Goal: Task Accomplishment & Management: Use online tool/utility

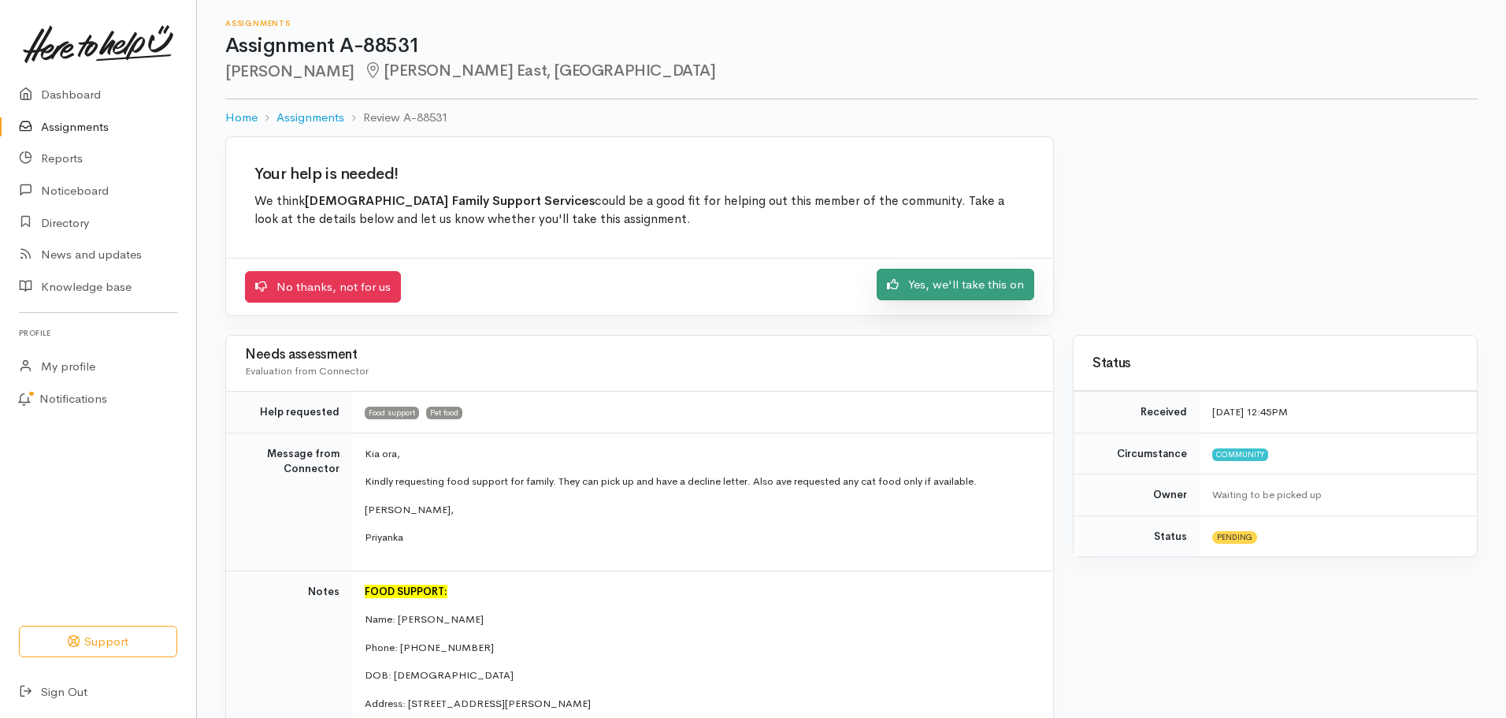
click at [939, 296] on link "Yes, we'll take this on" at bounding box center [956, 285] width 158 height 32
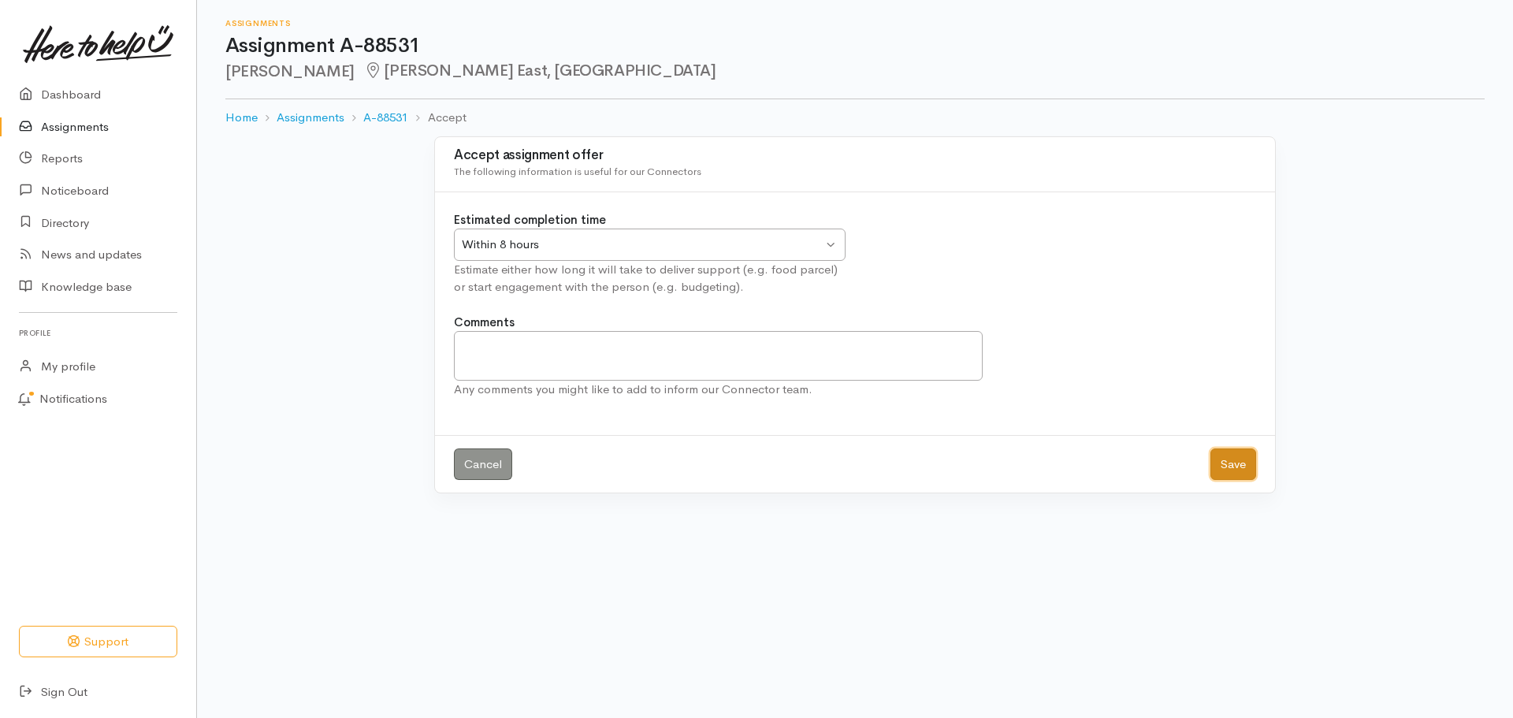
click at [1230, 470] on button "Save" at bounding box center [1233, 464] width 46 height 32
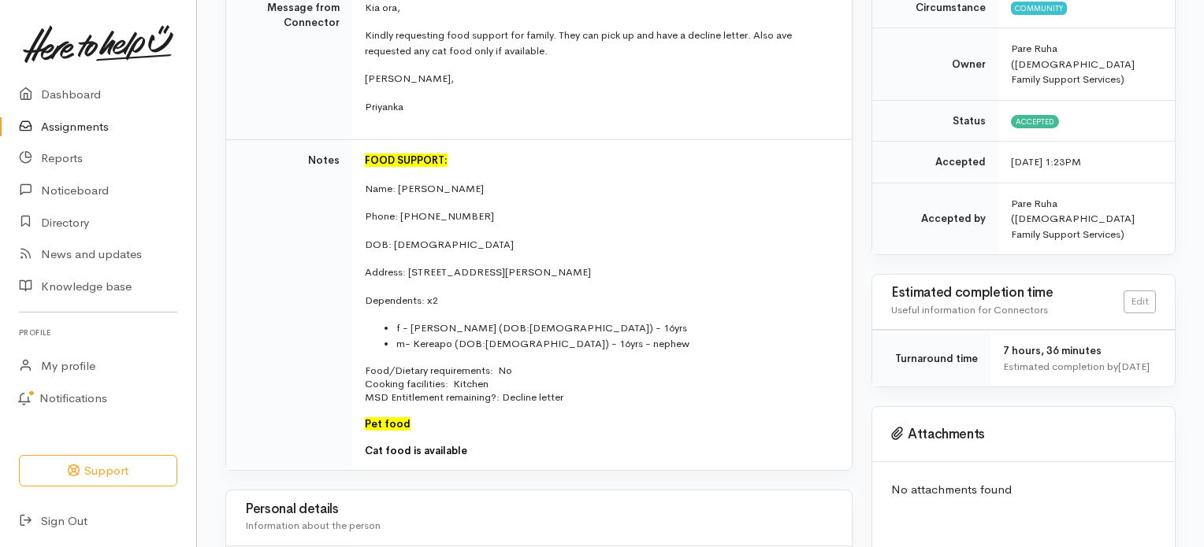
scroll to position [315, 0]
